Goal: Task Accomplishment & Management: Use online tool/utility

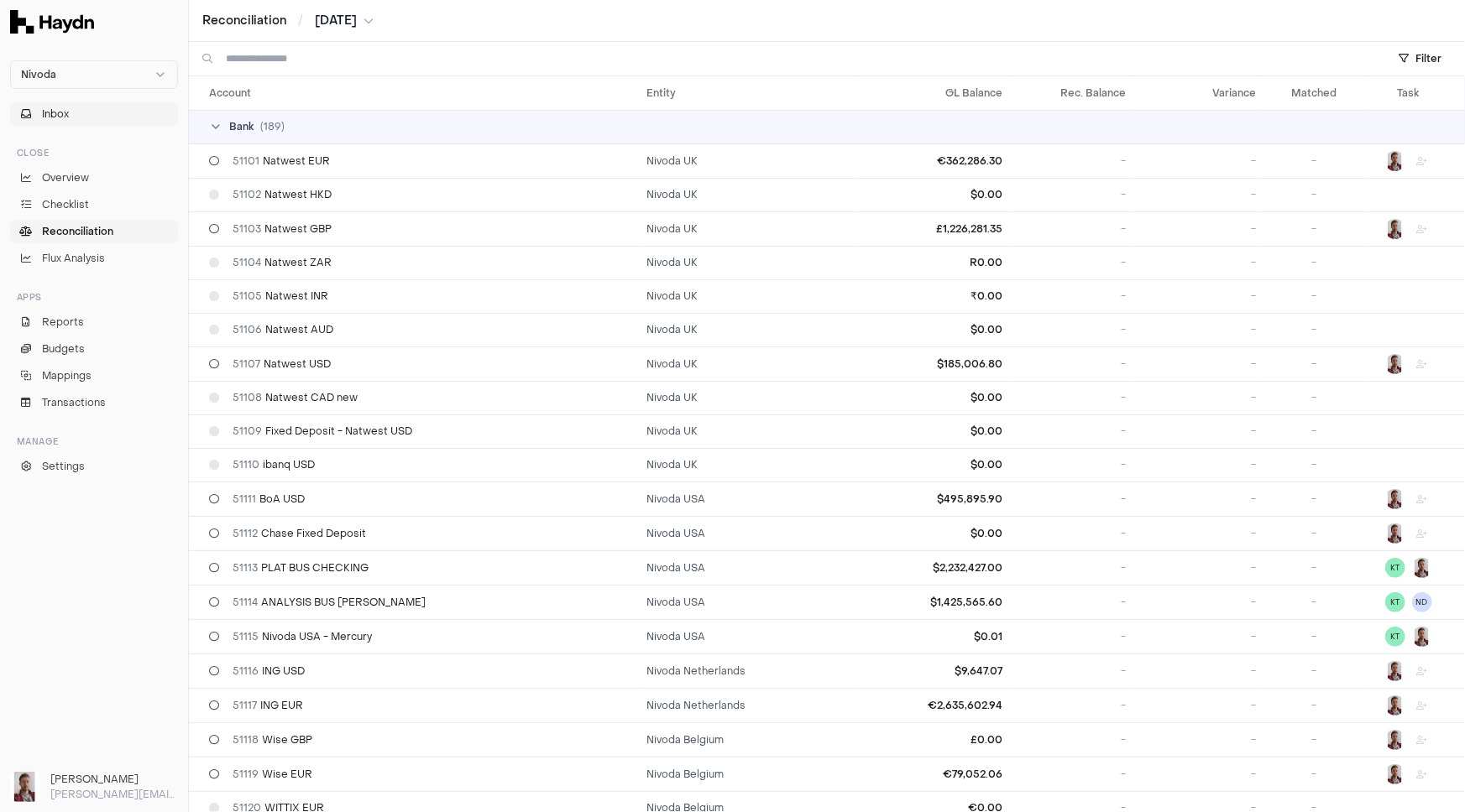
click at [83, 112] on button "Inbox" at bounding box center [94, 115] width 168 height 24
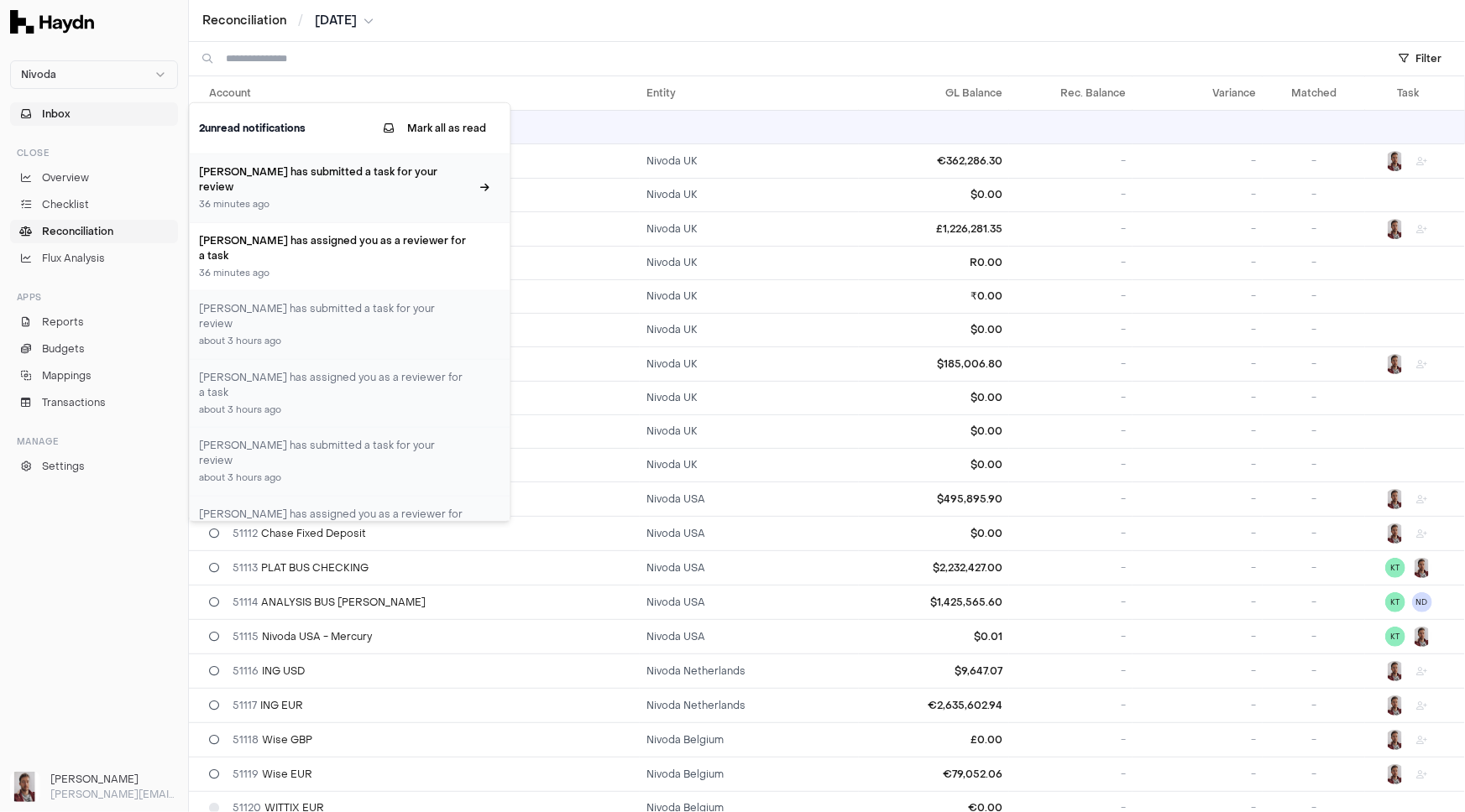
click at [331, 175] on h3 "[PERSON_NAME] has submitted a task for your review" at bounding box center [335, 179] width 271 height 30
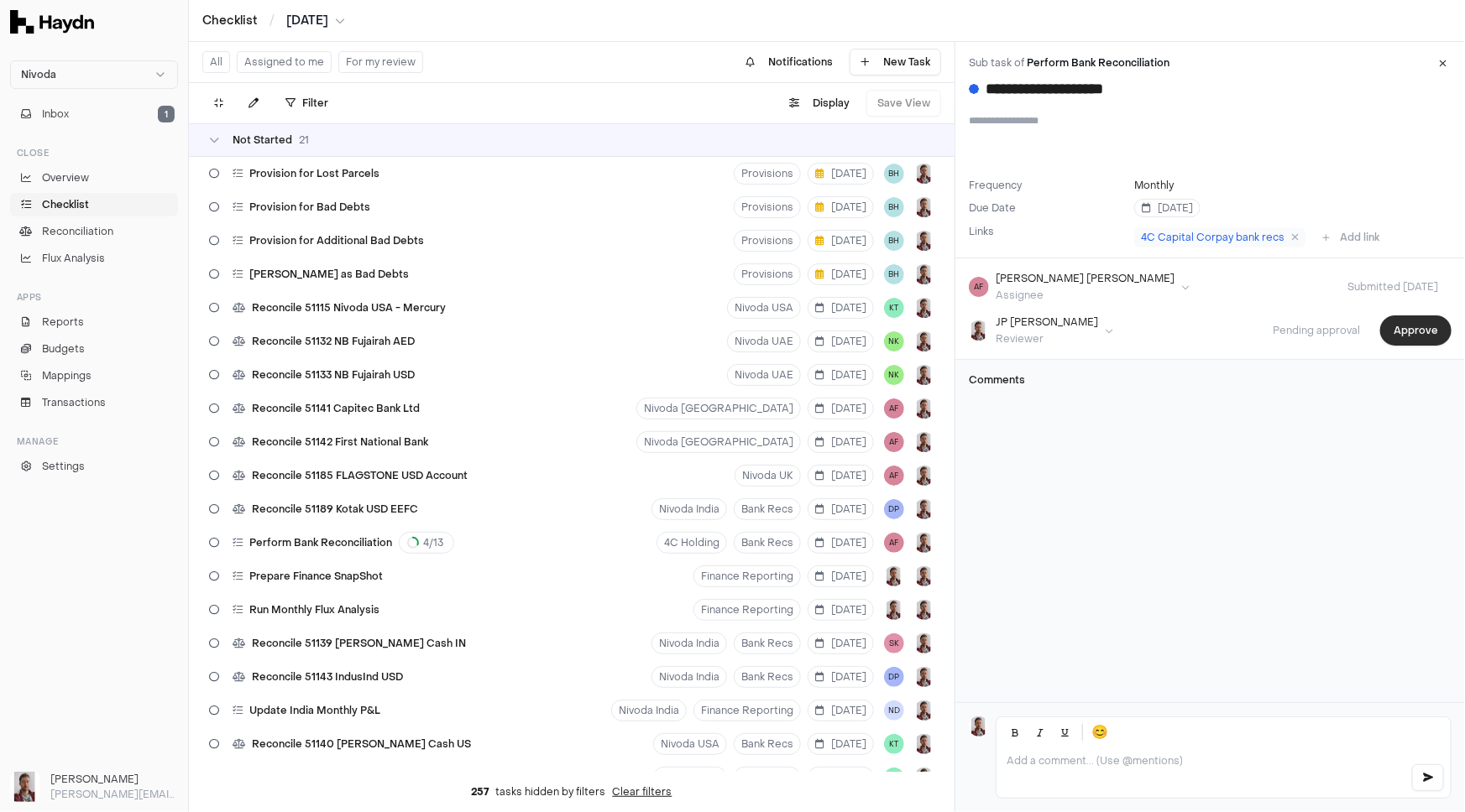
click at [1405, 333] on button "Approve" at bounding box center [1415, 331] width 72 height 30
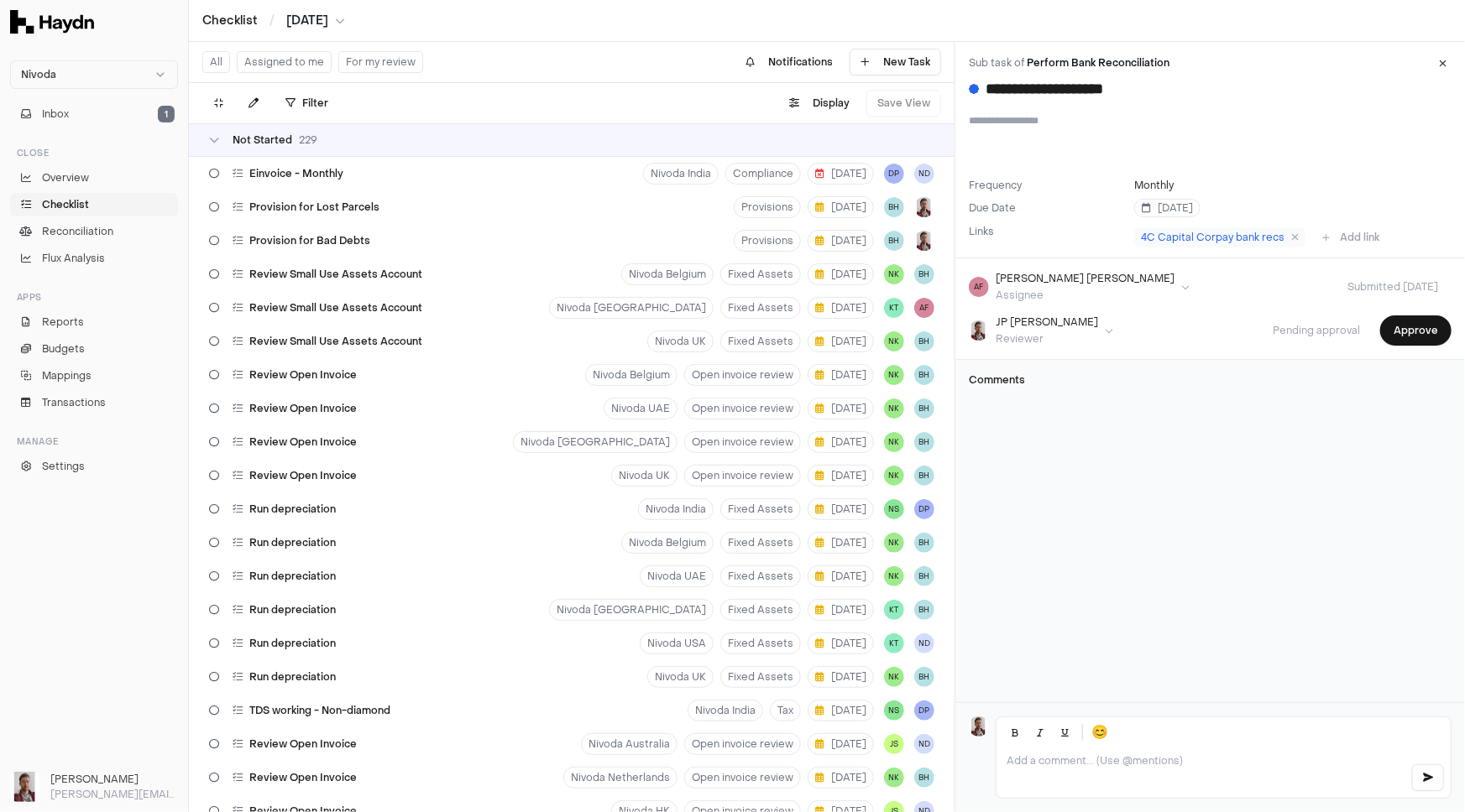
scroll to position [7826, 0]
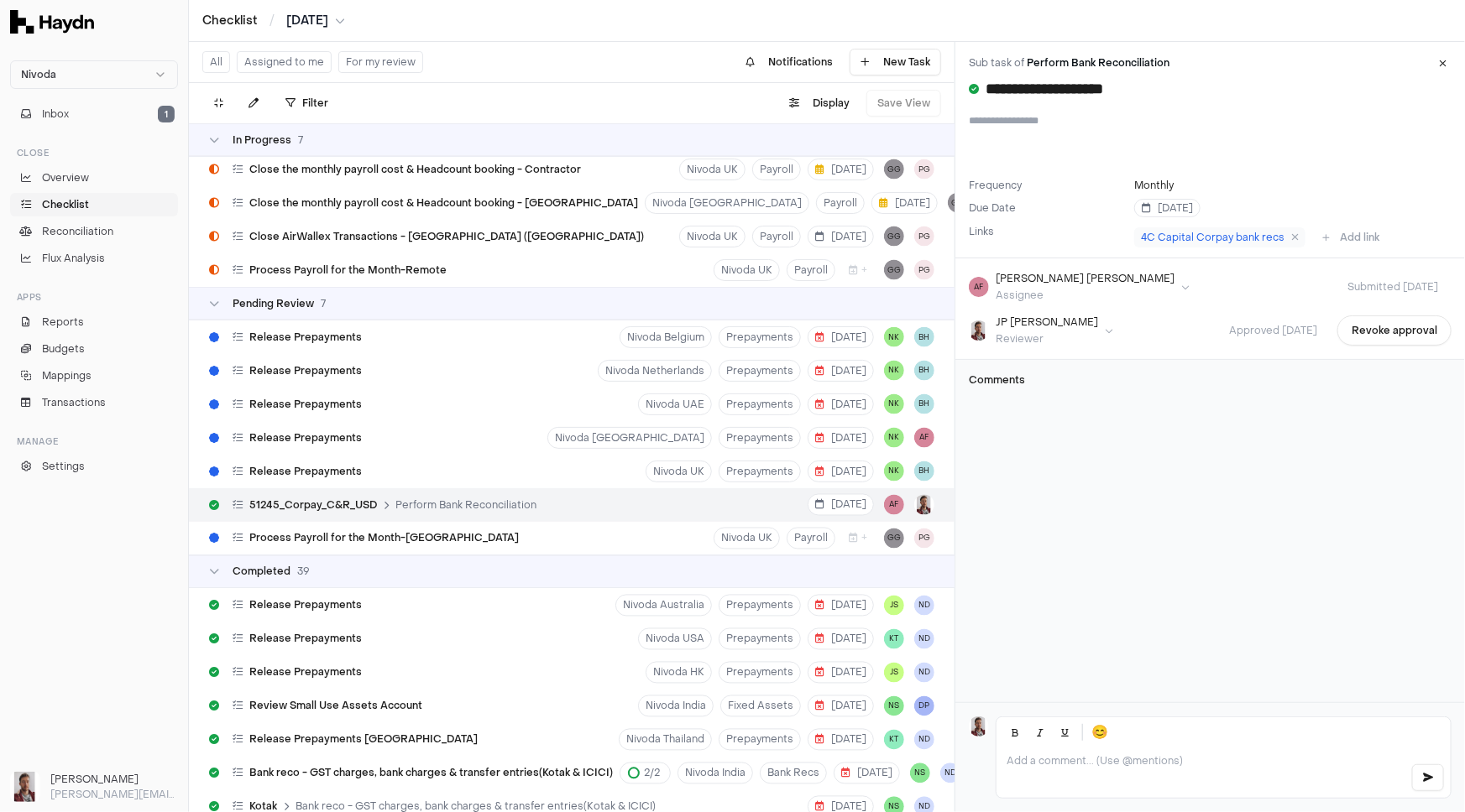
click at [393, 59] on button "For my review" at bounding box center [381, 62] width 85 height 22
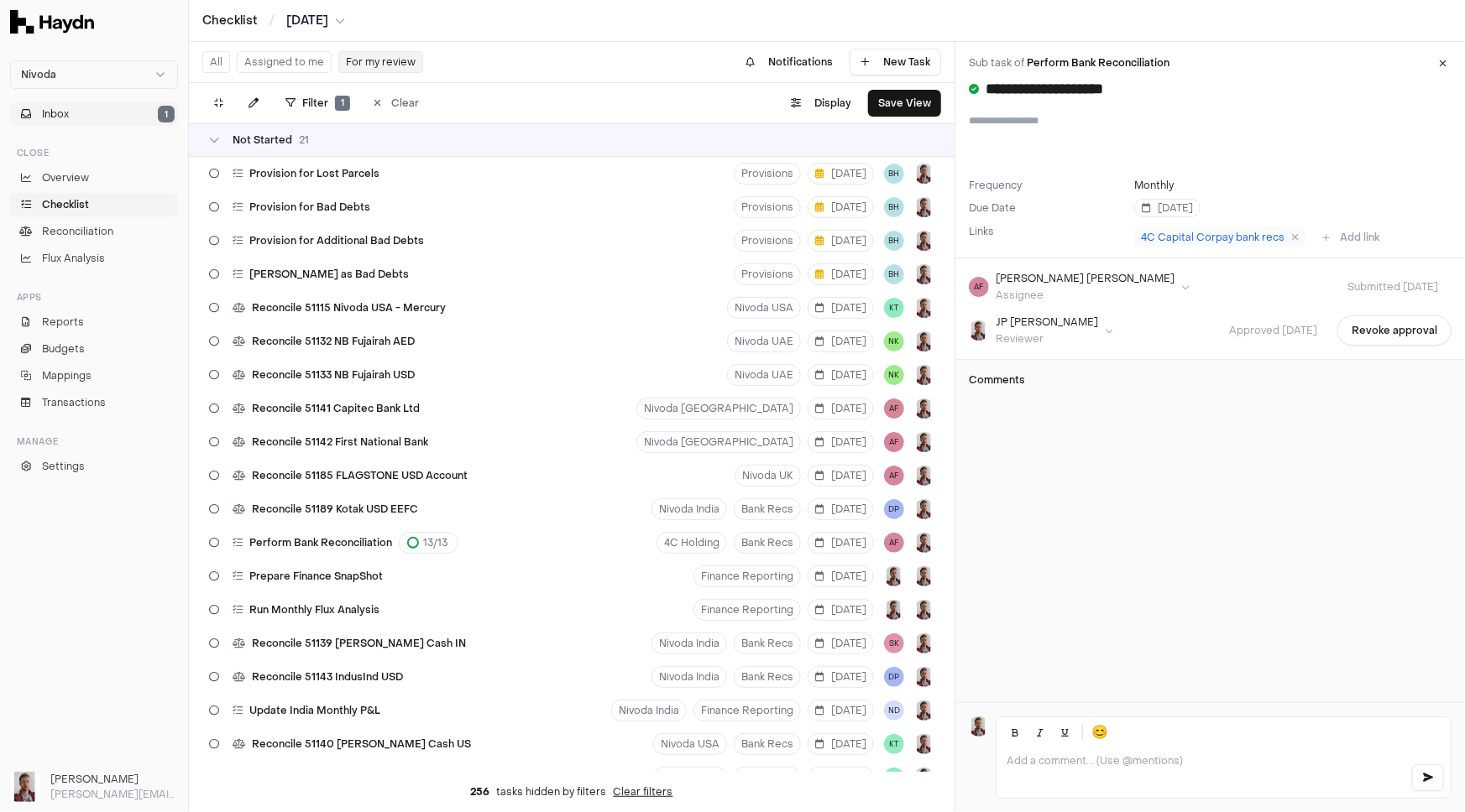
click at [102, 111] on button "Inbox 1" at bounding box center [94, 115] width 168 height 24
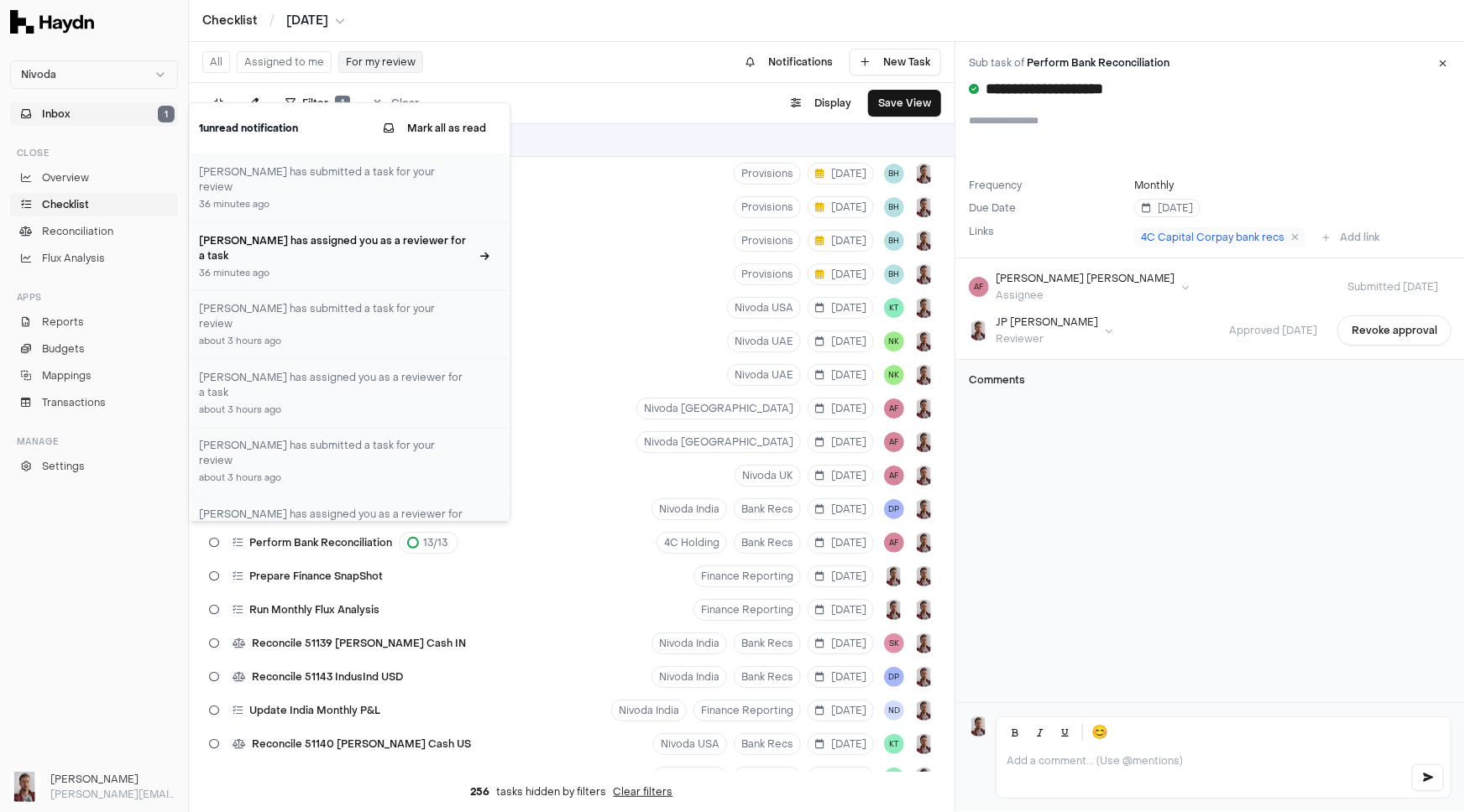
click at [383, 234] on div "[PERSON_NAME] has assigned you as a reviewer for a task 36 minutes ago" at bounding box center [335, 256] width 271 height 48
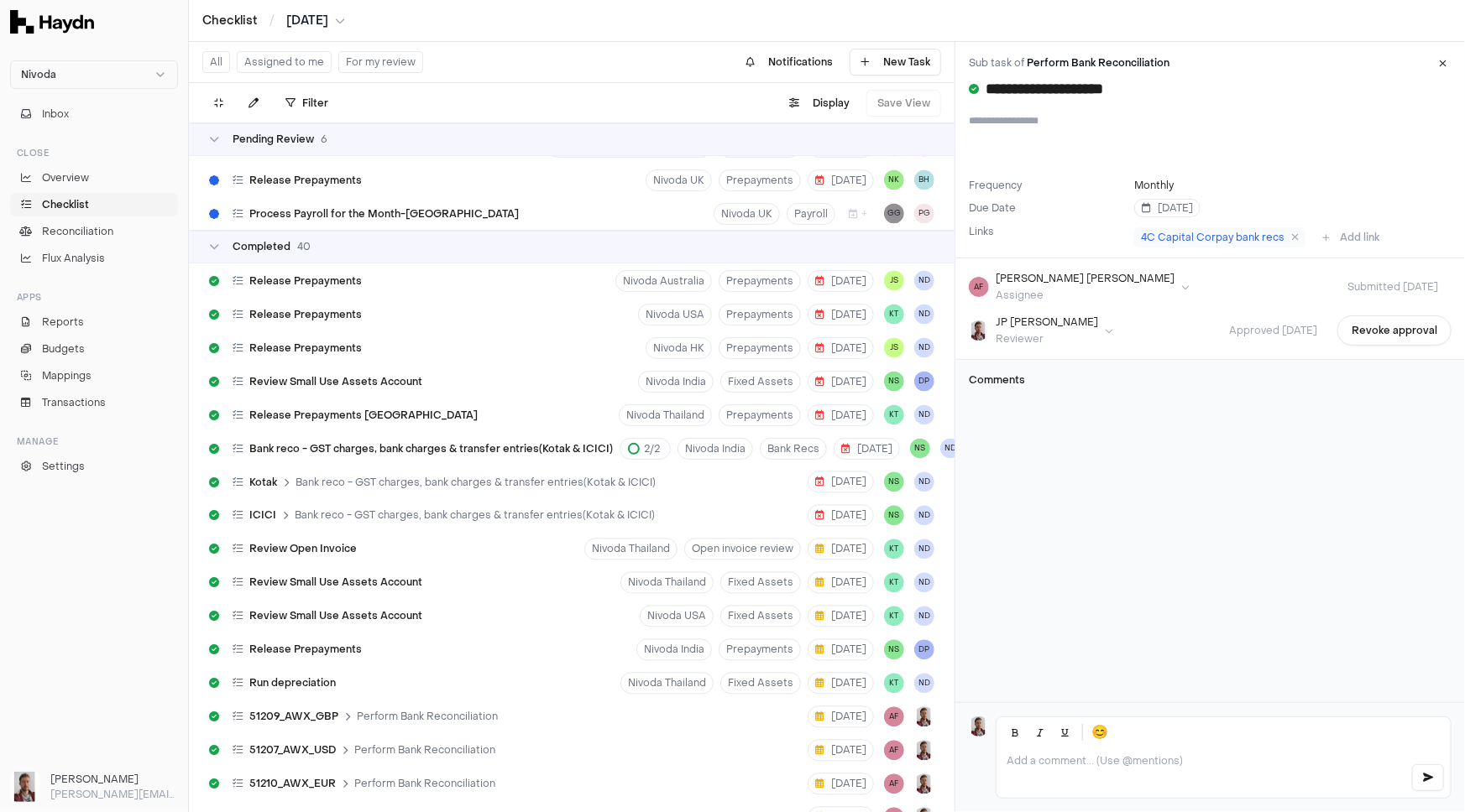
scroll to position [7964, 0]
